Goal: Task Accomplishment & Management: Manage account settings

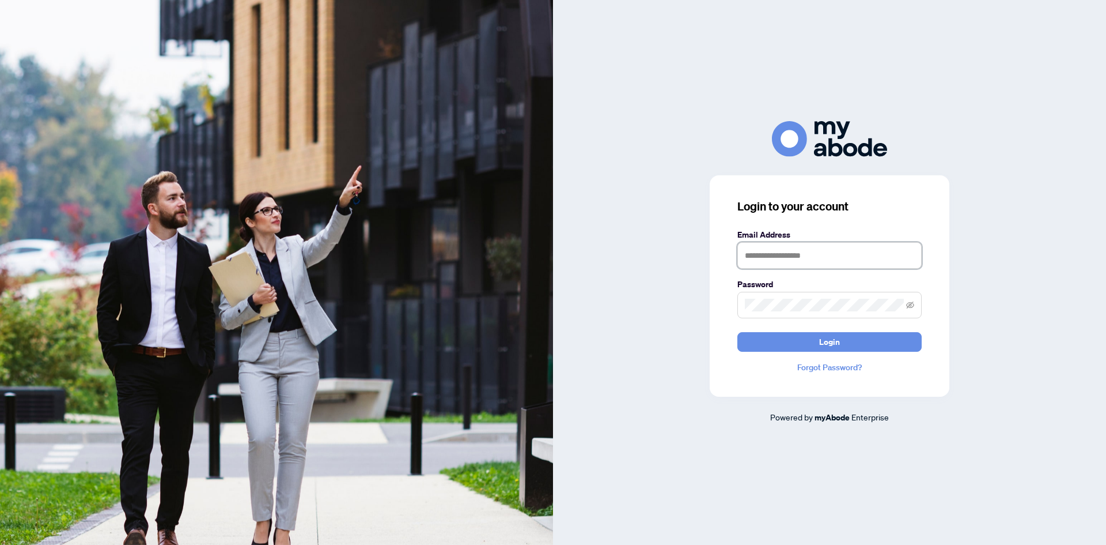
click at [774, 260] on input "text" at bounding box center [830, 255] width 184 height 27
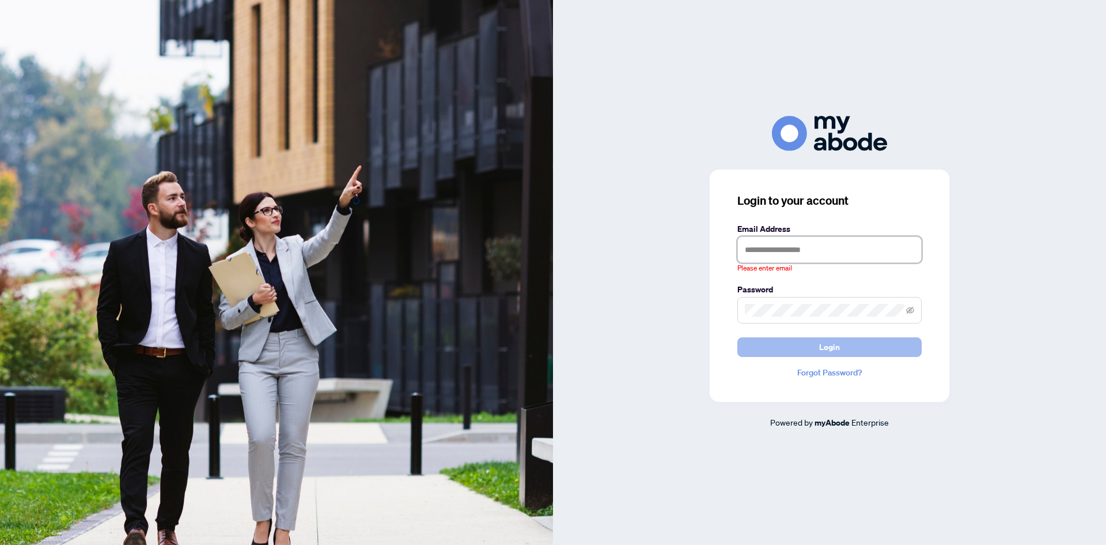
type input "**********"
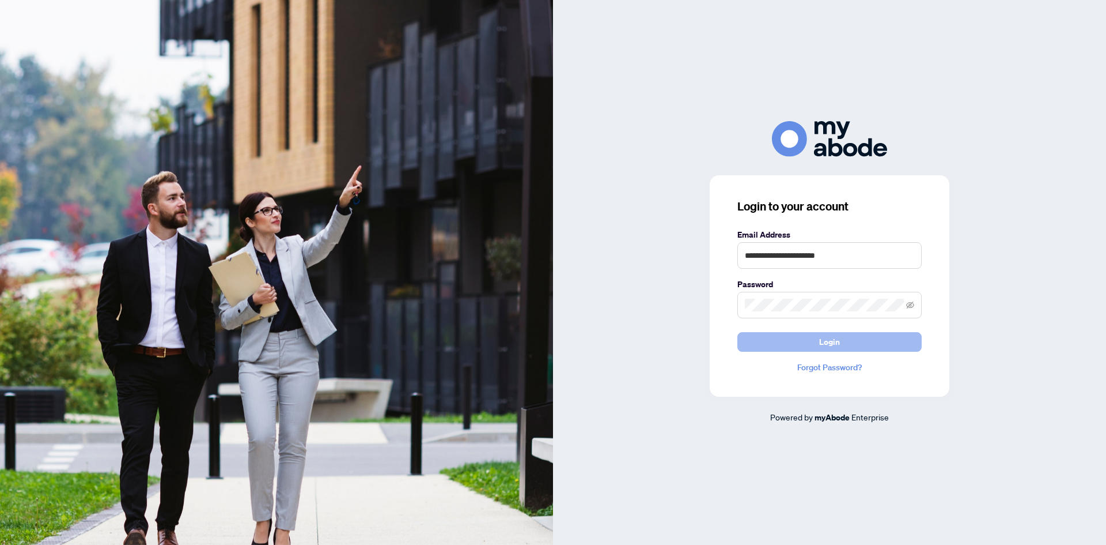
click at [844, 342] on button "Login" at bounding box center [830, 342] width 184 height 20
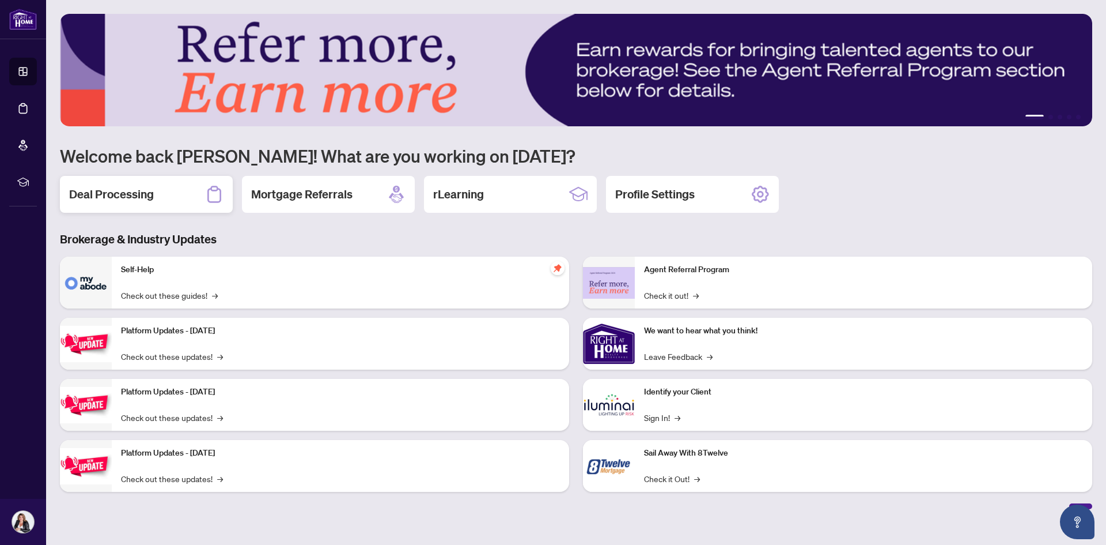
click at [106, 202] on h2 "Deal Processing" at bounding box center [111, 194] width 85 height 16
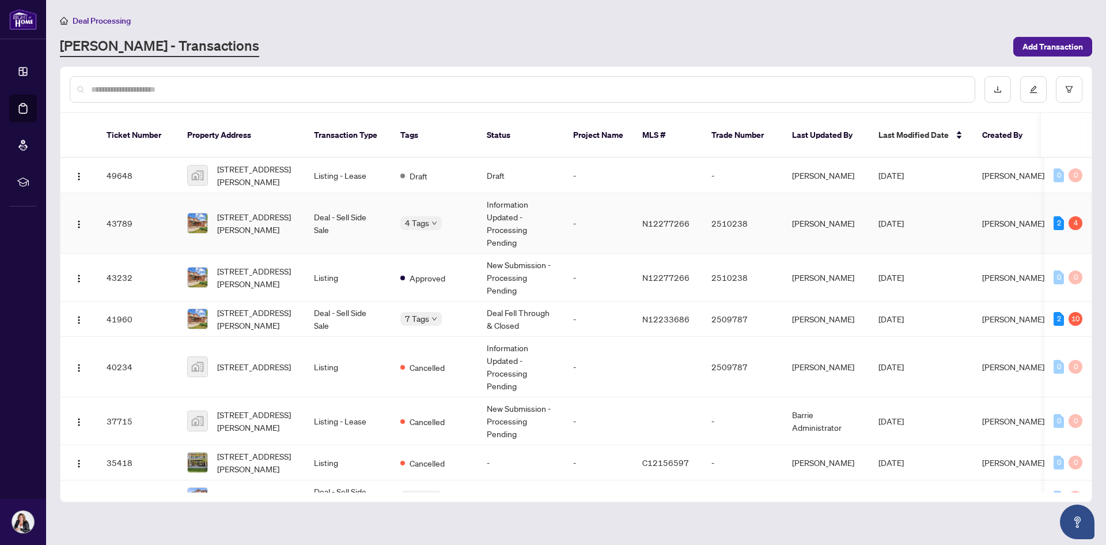
click at [236, 213] on span "[STREET_ADDRESS][PERSON_NAME]" at bounding box center [256, 222] width 78 height 25
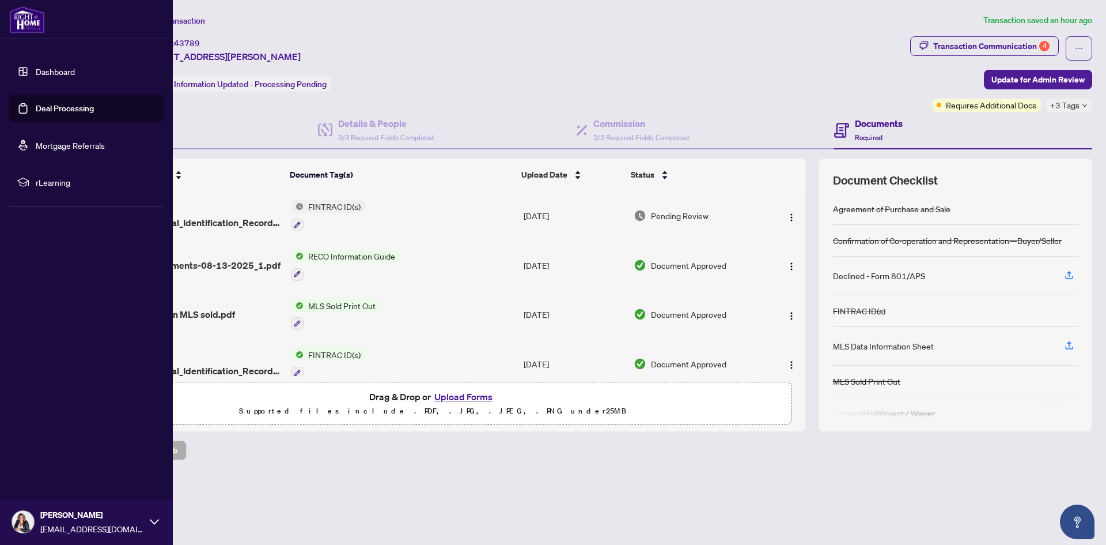
click at [56, 77] on link "Dashboard" at bounding box center [55, 71] width 39 height 10
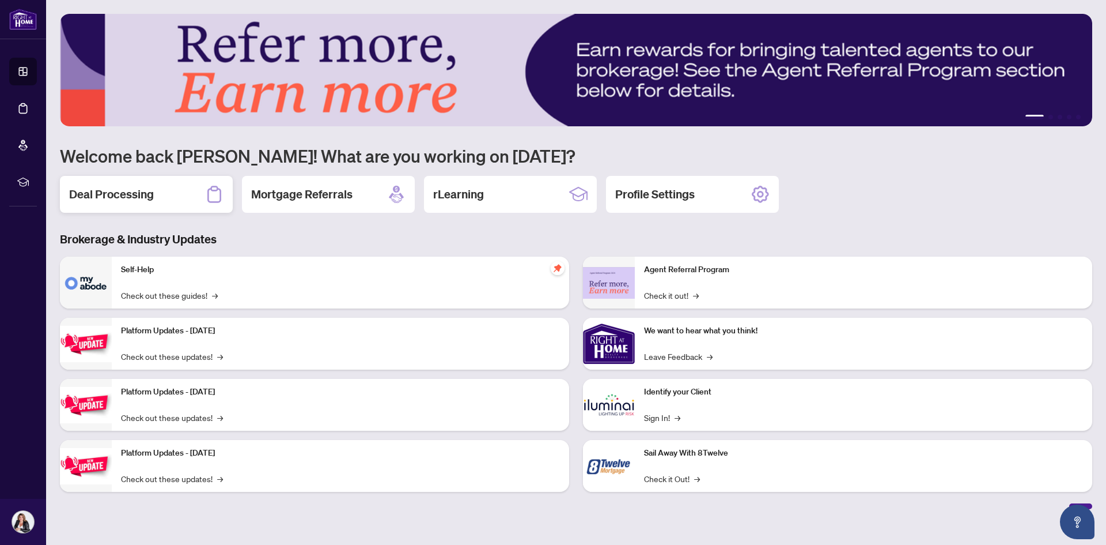
click at [154, 187] on div "Deal Processing" at bounding box center [146, 194] width 173 height 37
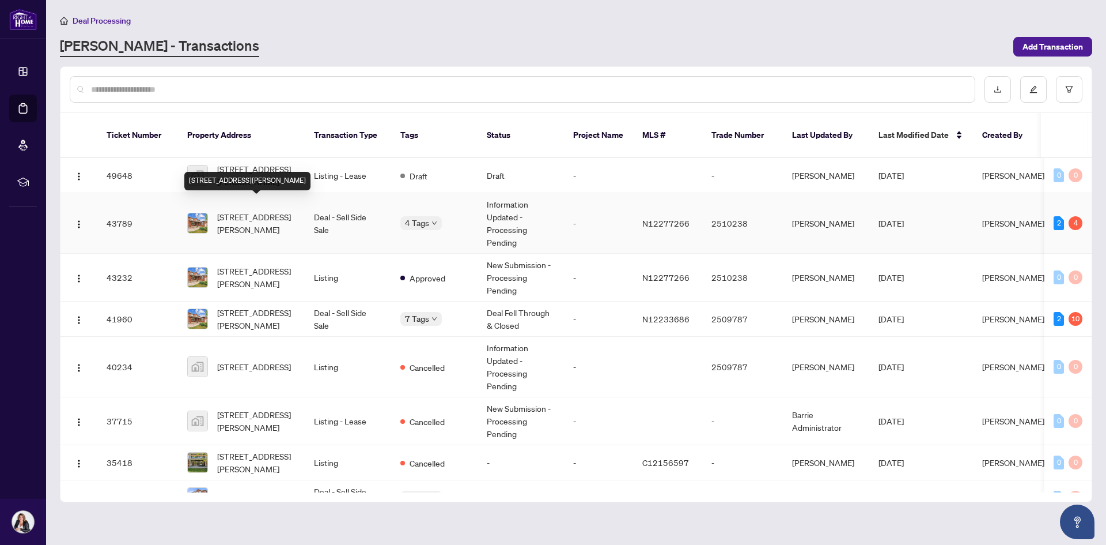
click at [220, 210] on span "[STREET_ADDRESS][PERSON_NAME]" at bounding box center [256, 222] width 78 height 25
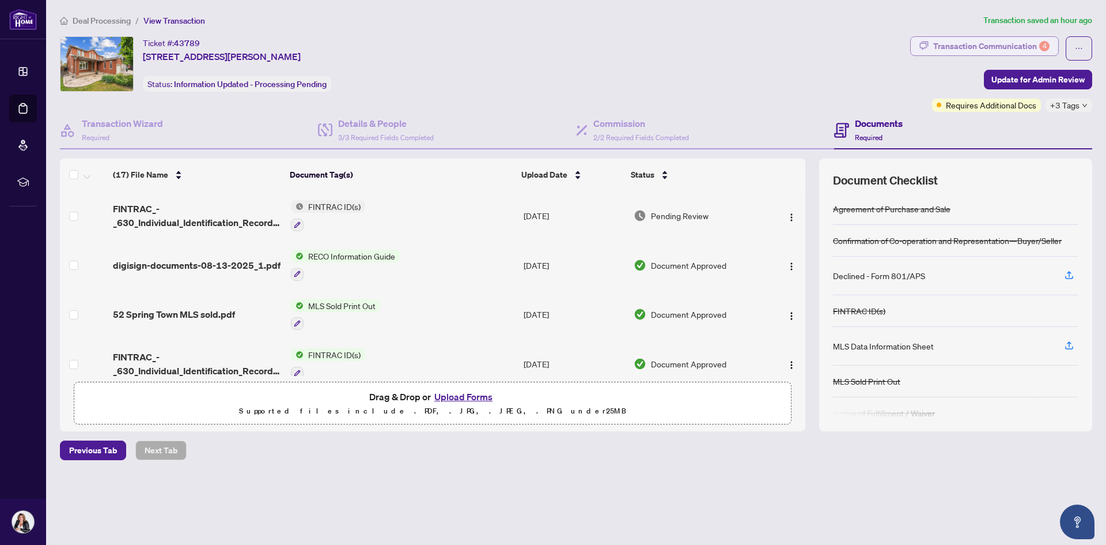
click at [986, 44] on div "Transaction Communication 4" at bounding box center [992, 46] width 116 height 18
